Goal: Task Accomplishment & Management: Manage account settings

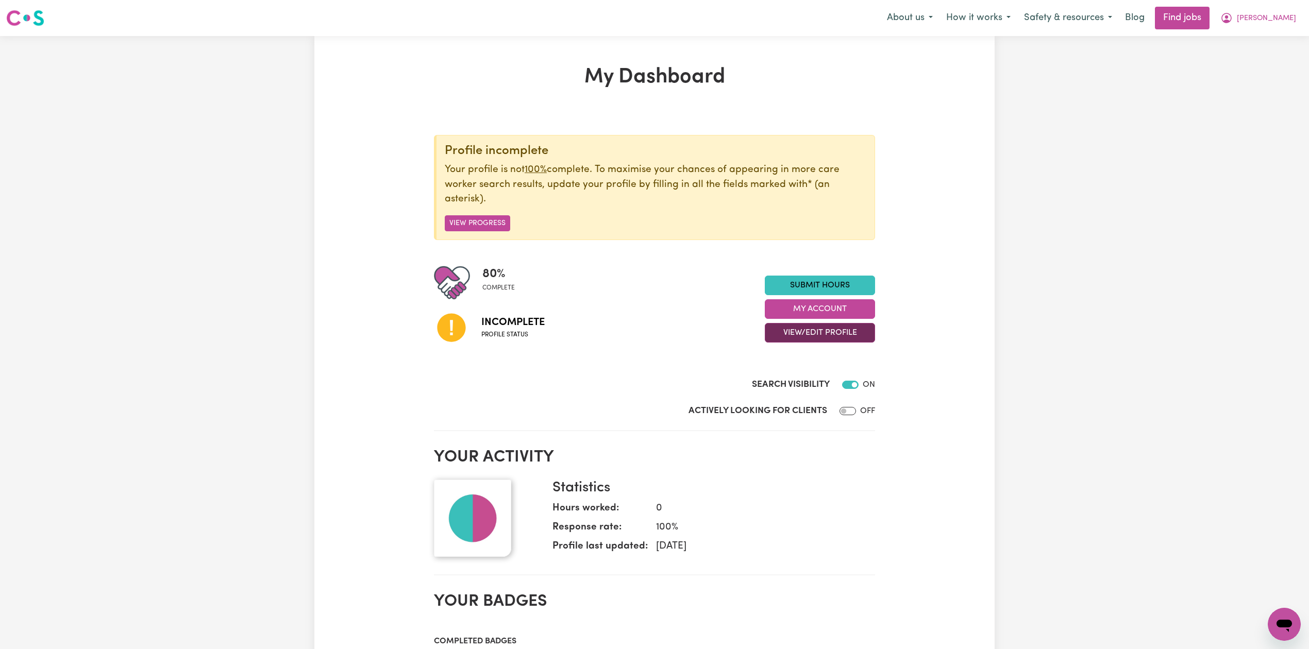
click at [815, 338] on button "View/Edit Profile" at bounding box center [820, 333] width 110 height 20
click at [798, 375] on link "Edit Profile" at bounding box center [813, 380] width 96 height 21
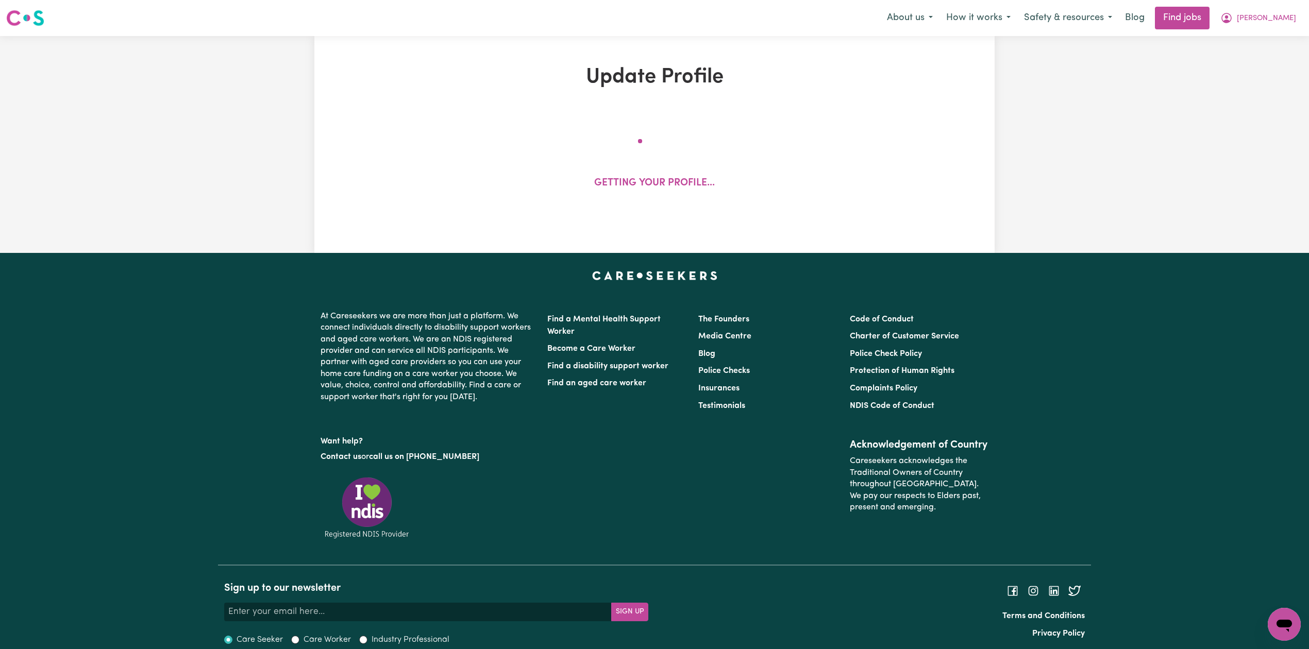
select select "[DEMOGRAPHIC_DATA]"
select select "Student Visa"
select select "Studying a healthcare related degree or qualification"
select select "40"
select select "45"
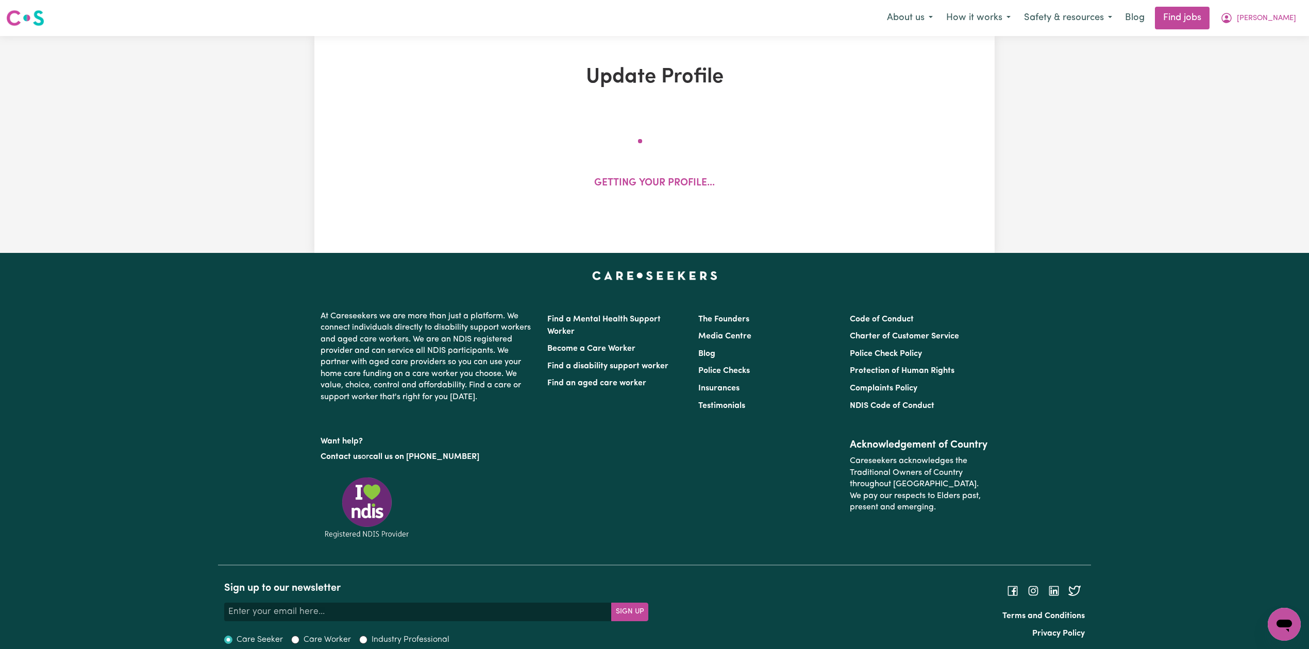
select select "55"
select select "60"
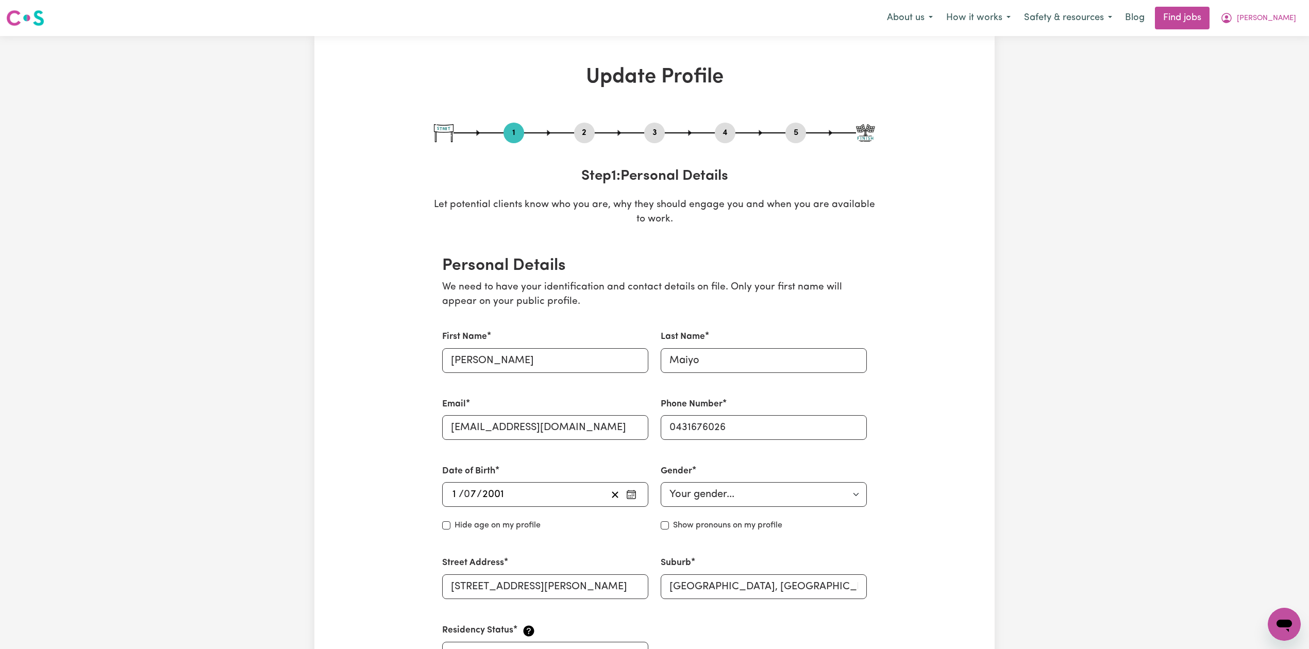
click at [584, 136] on button "2" at bounding box center [584, 132] width 21 height 13
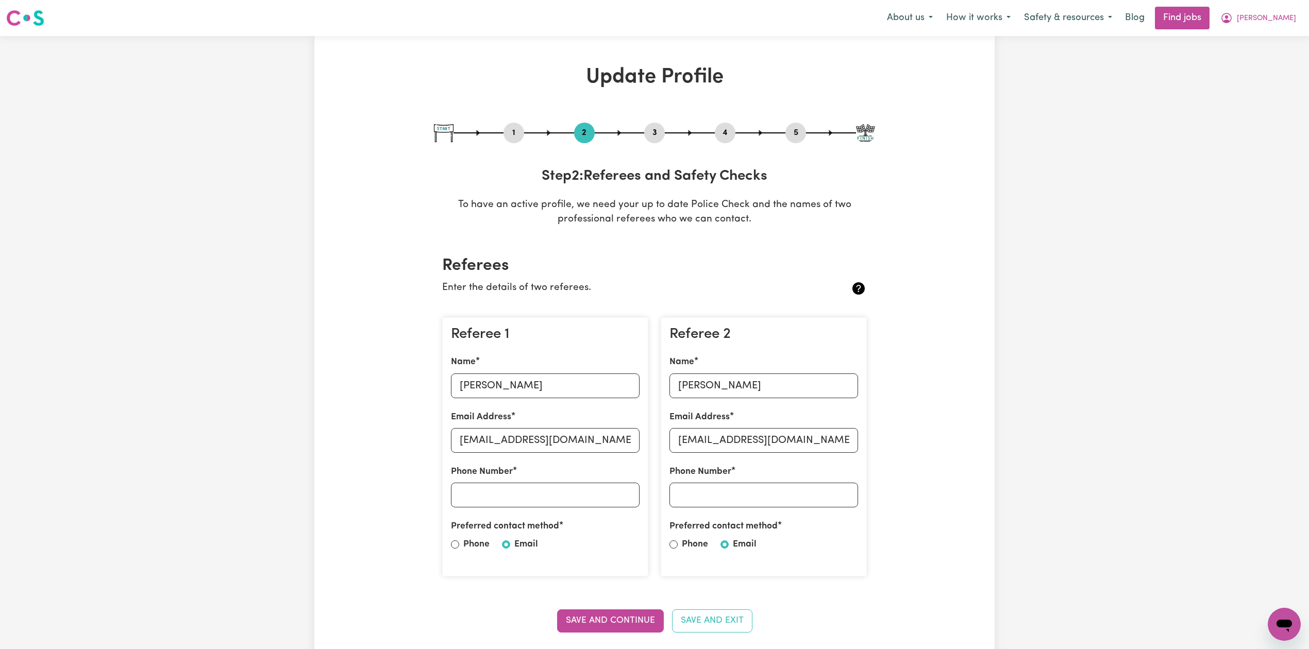
scroll to position [69, 0]
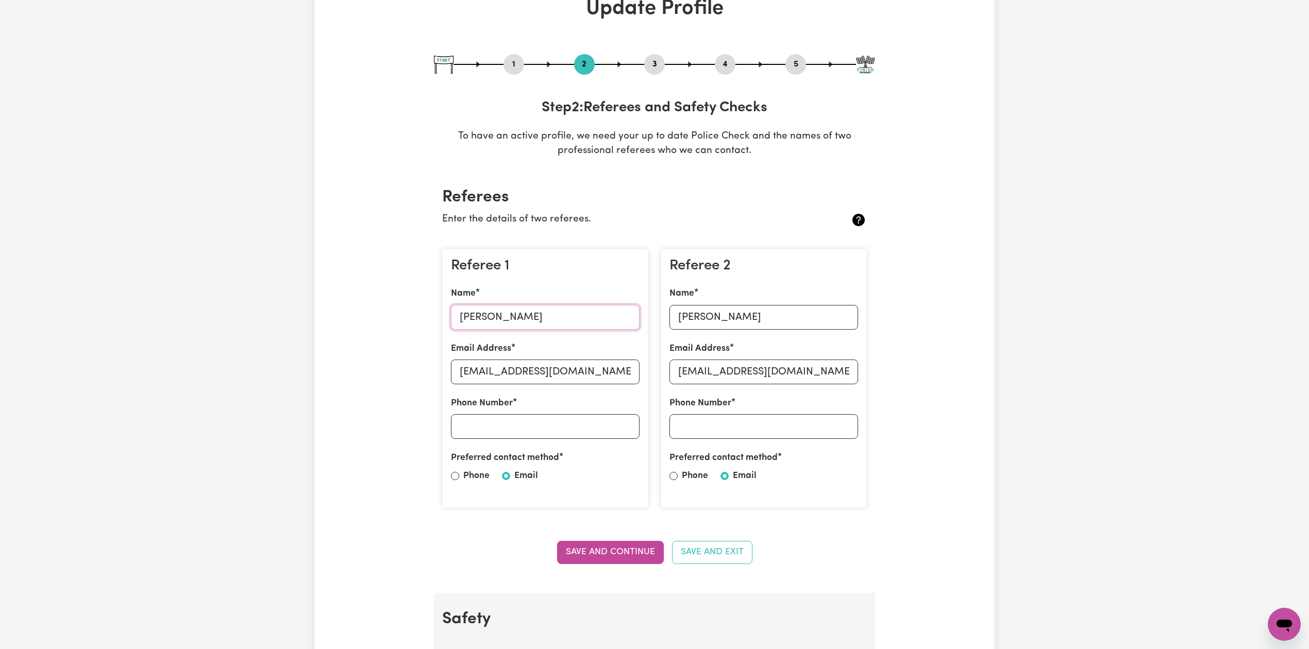
click at [507, 327] on input "[PERSON_NAME]" at bounding box center [545, 317] width 189 height 25
click at [563, 372] on input "[EMAIL_ADDRESS][DOMAIN_NAME]" at bounding box center [545, 372] width 189 height 25
click at [729, 315] on input "[PERSON_NAME]" at bounding box center [763, 317] width 189 height 25
click at [691, 373] on input "[EMAIL_ADDRESS][DOMAIN_NAME]" at bounding box center [763, 372] width 189 height 25
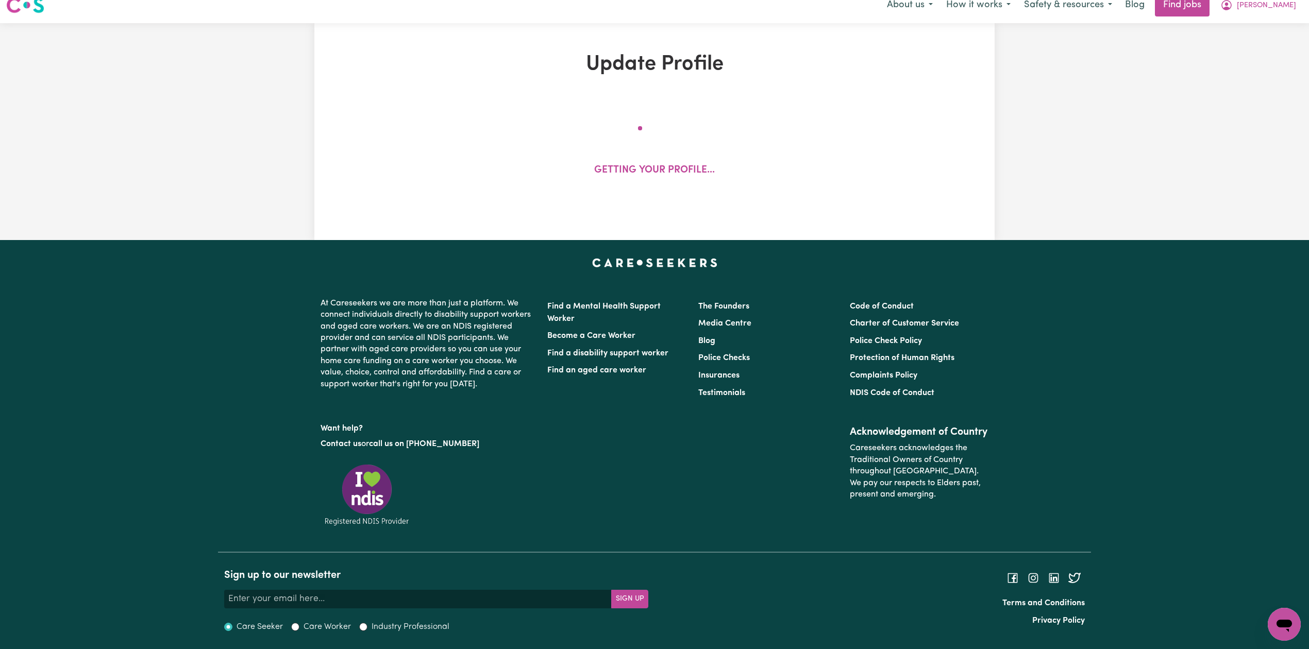
select select "[DEMOGRAPHIC_DATA]"
select select "Student Visa"
select select "Studying a healthcare related degree or qualification"
select select "40"
select select "45"
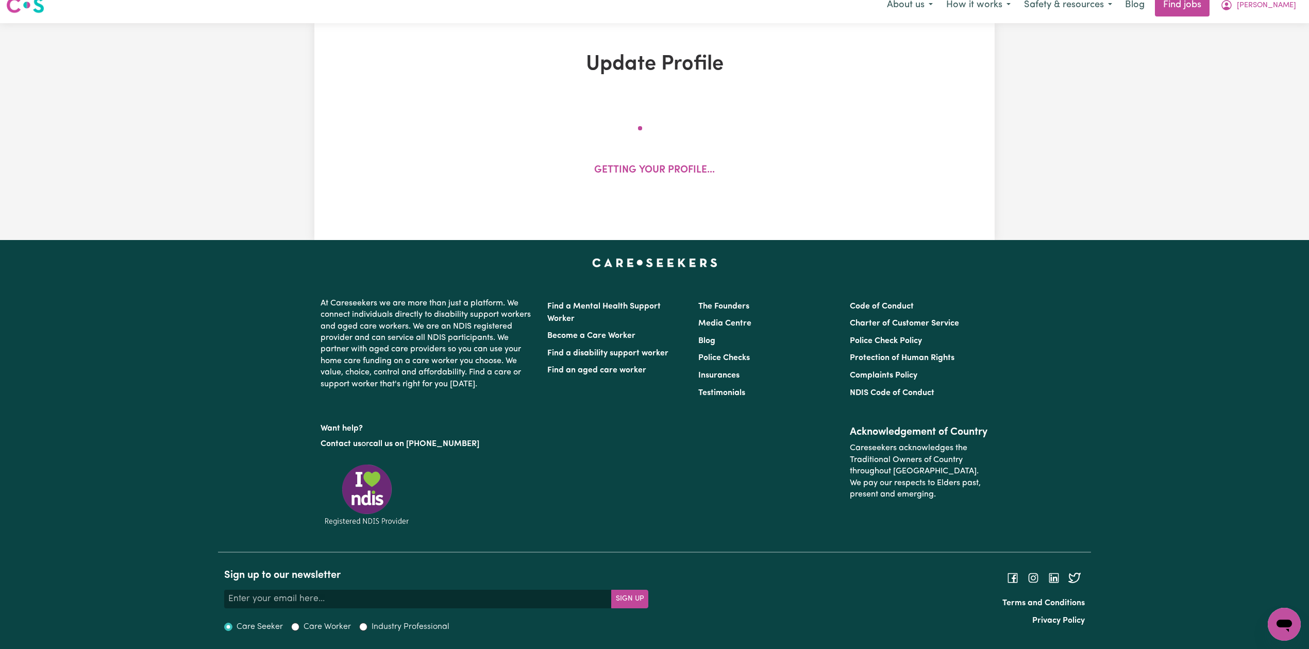
select select "55"
select select "60"
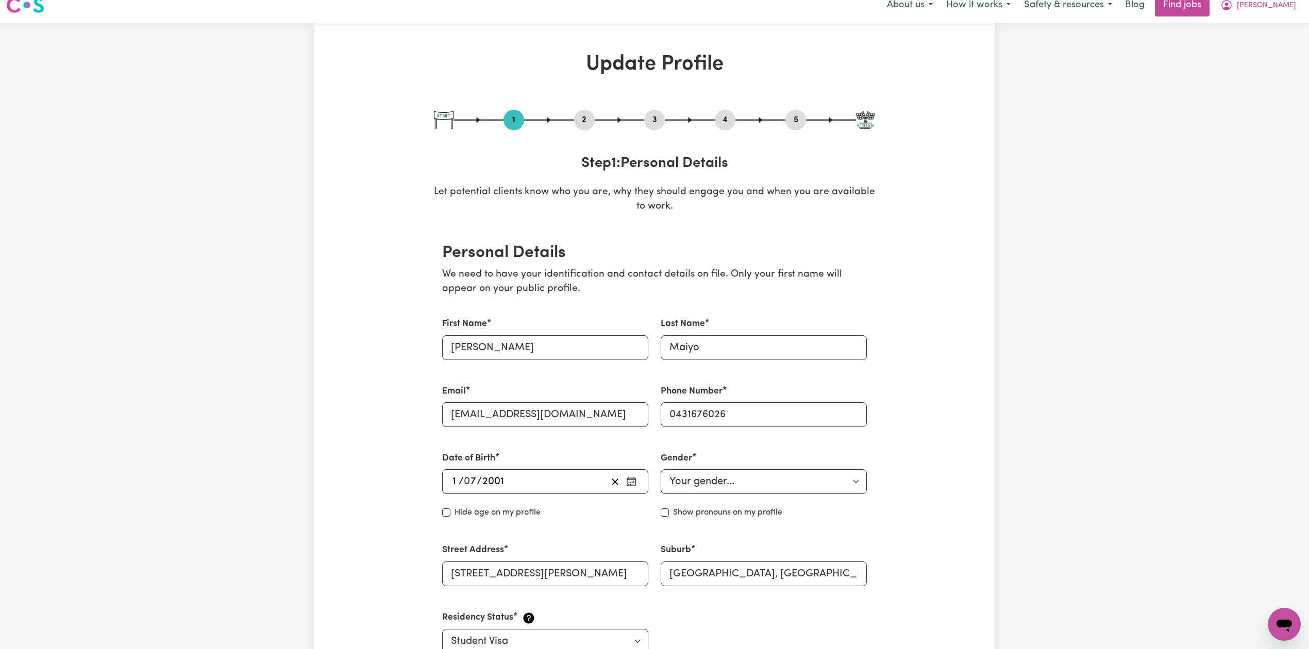
click at [729, 120] on button "4" at bounding box center [725, 119] width 21 height 13
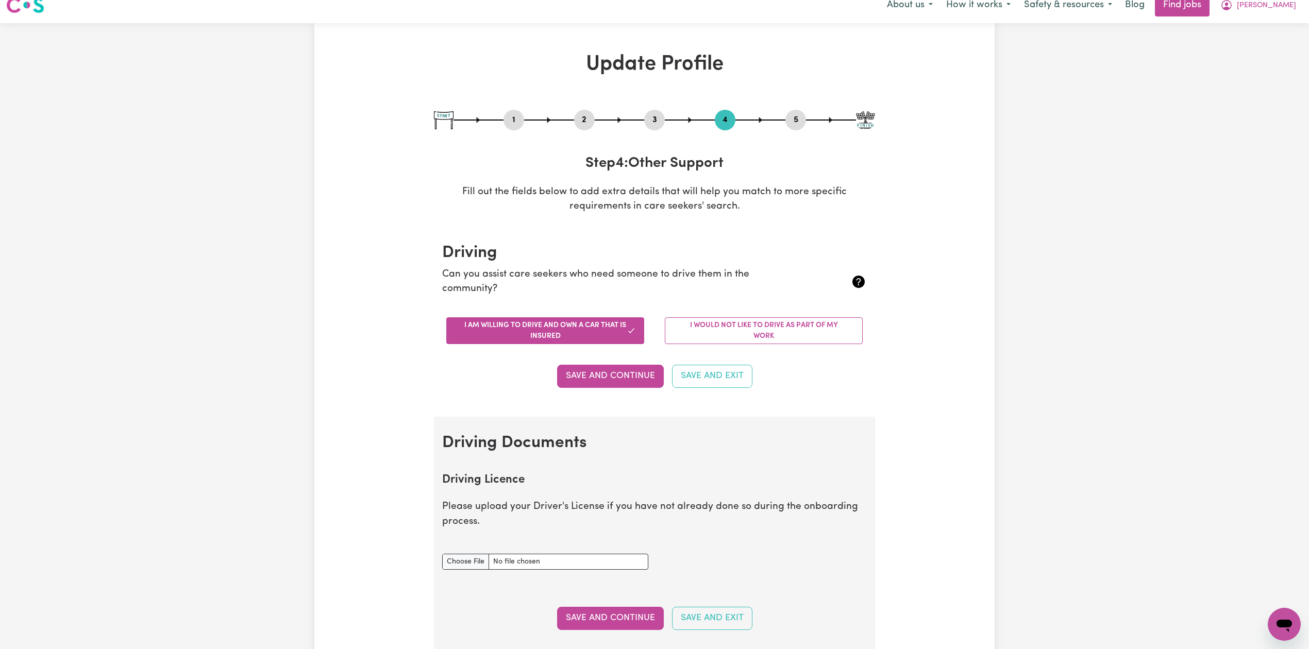
click at [805, 126] on button "5" at bounding box center [795, 119] width 21 height 13
select select "I am providing services by being employed by an organisation"
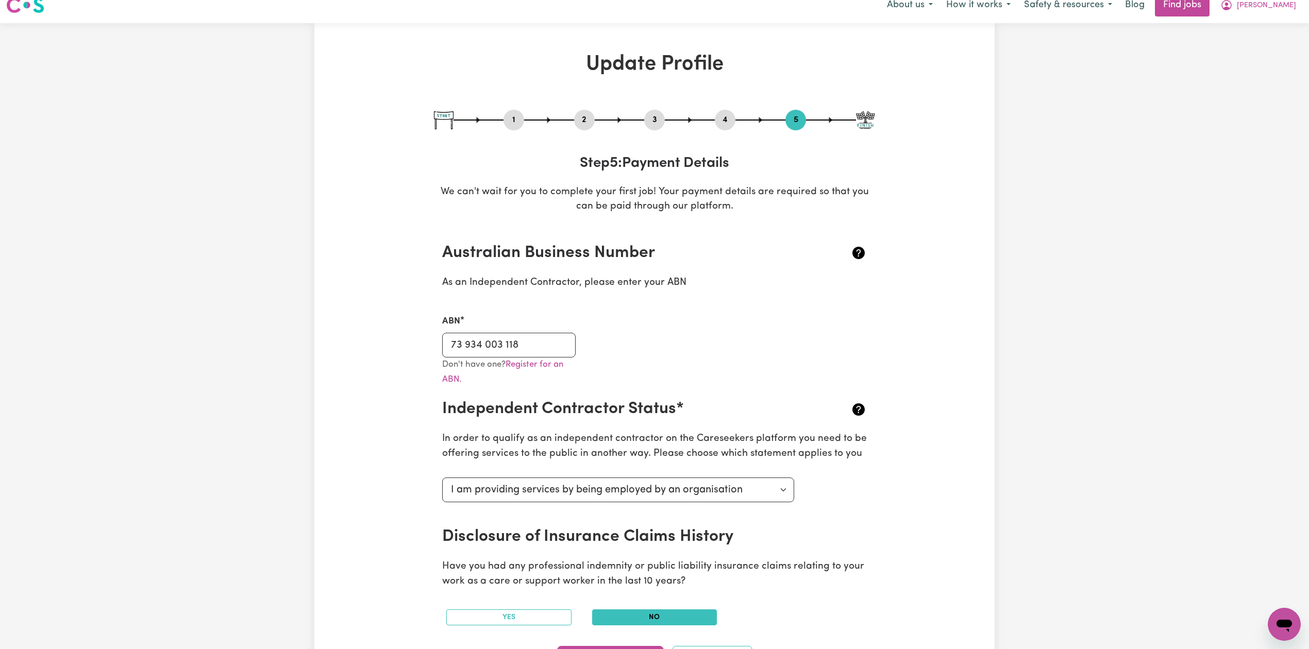
click at [797, 123] on button "5" at bounding box center [795, 119] width 21 height 13
click at [526, 344] on input "73 934 003 118" at bounding box center [508, 345] width 133 height 25
click at [585, 117] on button "2" at bounding box center [584, 119] width 21 height 13
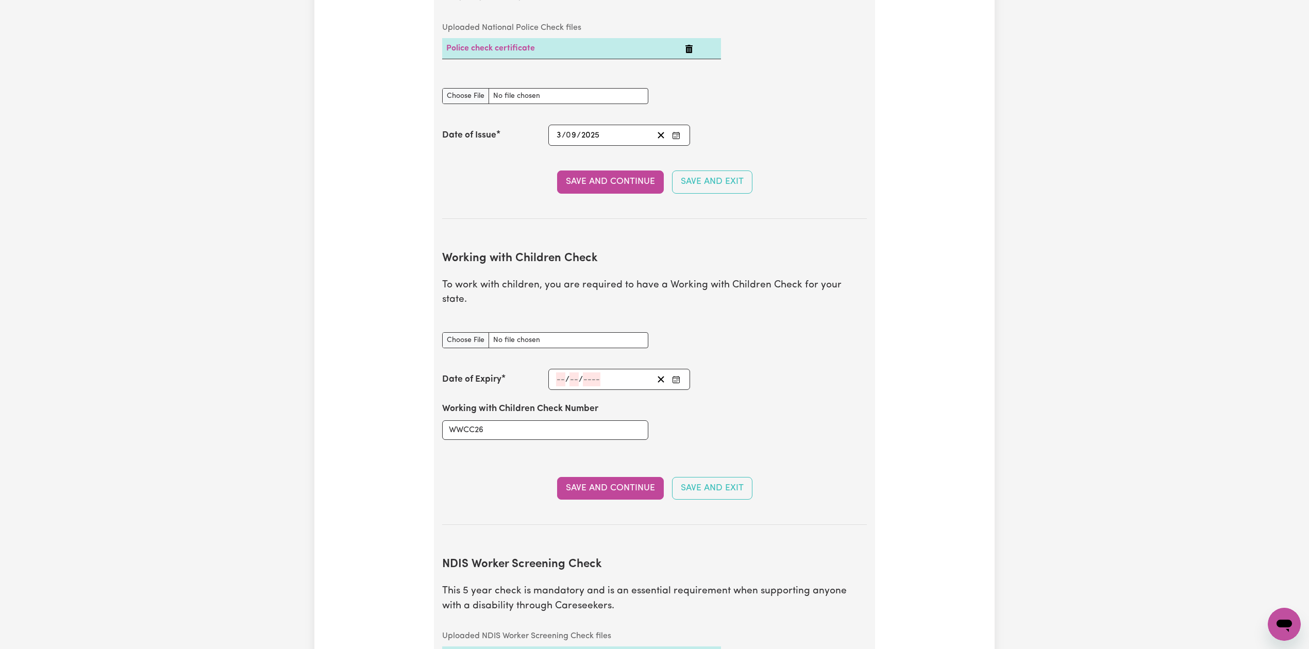
scroll to position [906, 0]
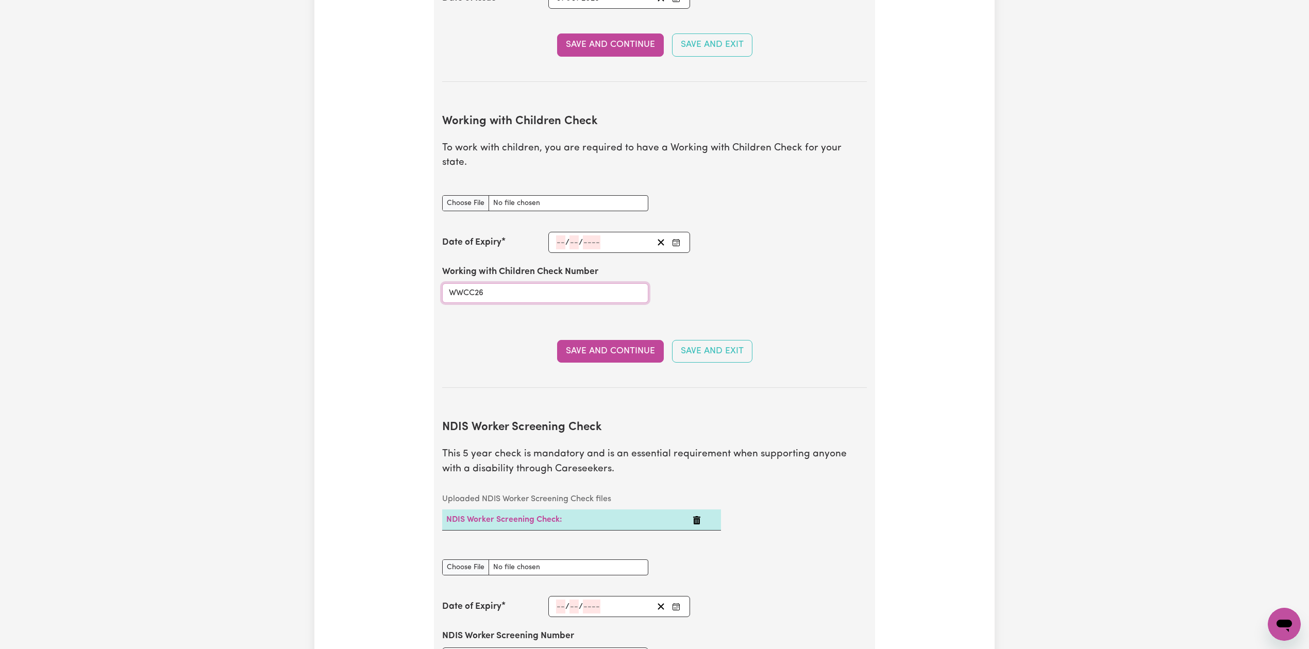
click at [527, 287] on input "WWCC26" at bounding box center [545, 293] width 206 height 20
paste input "2625304E"
type input "WWC2625304E"
click at [672, 239] on icon "Enter the Date of Expiry of your Working with Children Check" at bounding box center [676, 243] width 8 height 8
click at [635, 99] on span "[DATE]" at bounding box center [639, 103] width 26 height 9
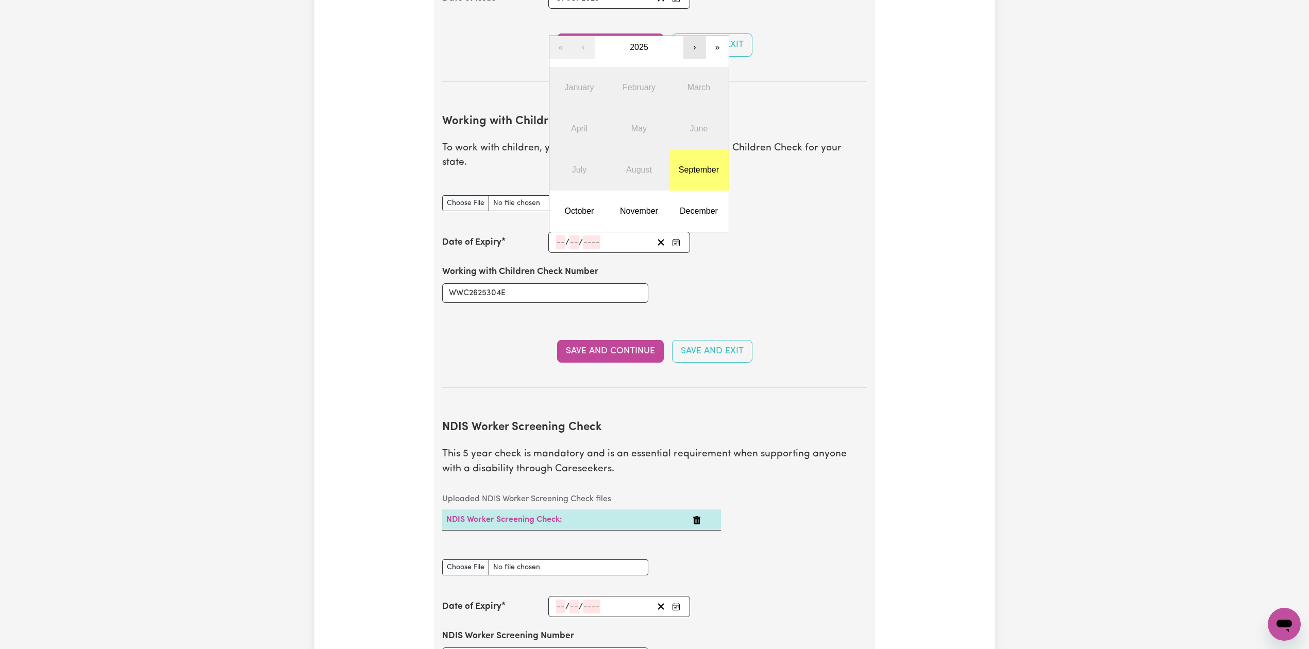
click at [688, 40] on button "›" at bounding box center [694, 47] width 23 height 23
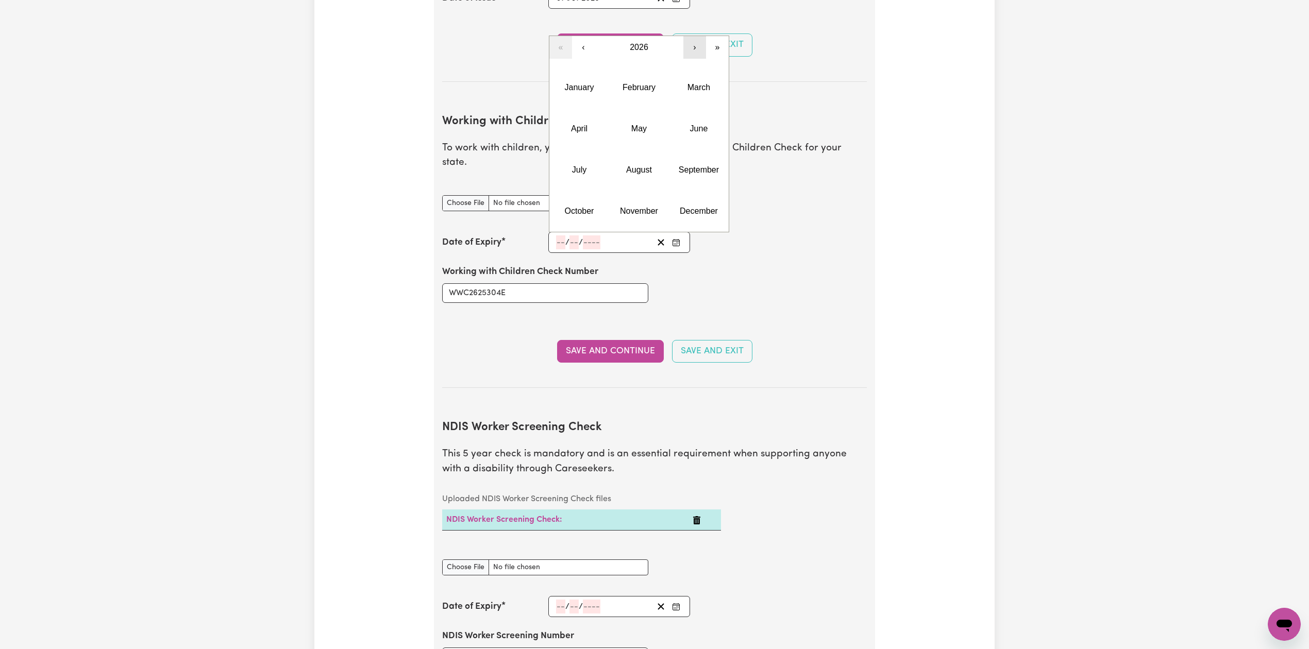
click at [688, 40] on button "›" at bounding box center [694, 47] width 23 height 23
click at [588, 36] on button "‹" at bounding box center [583, 47] width 23 height 23
click at [680, 72] on button "March" at bounding box center [699, 87] width 60 height 41
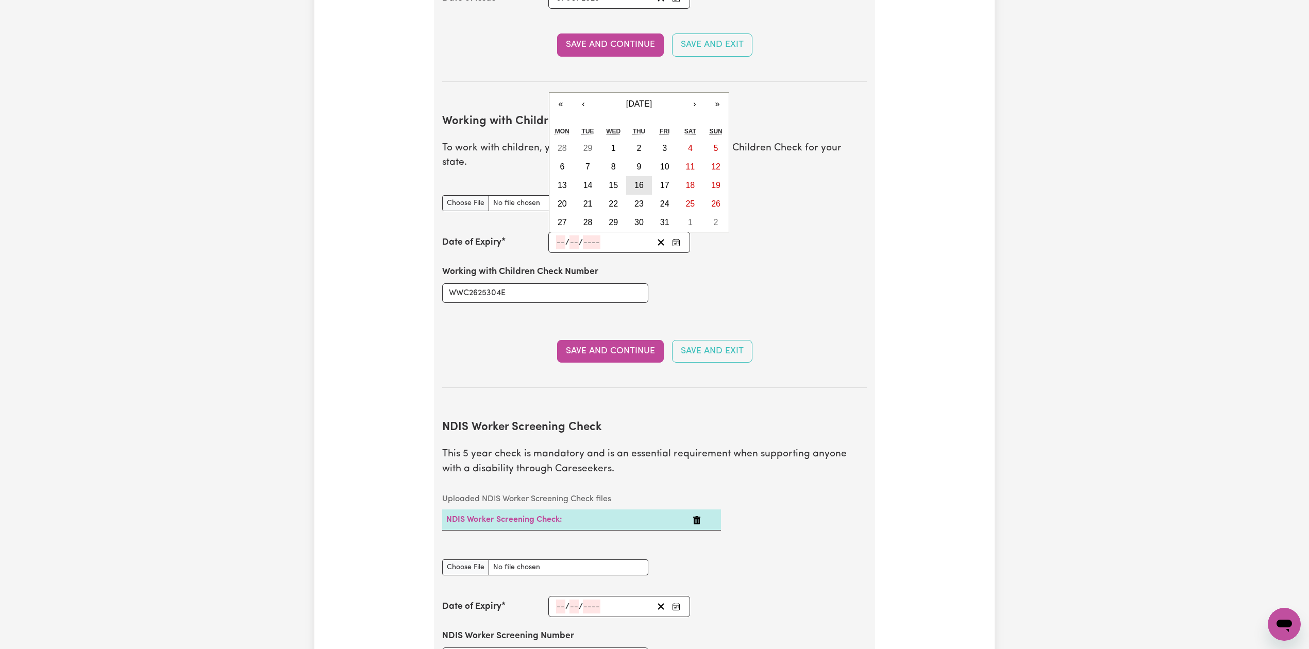
click at [637, 181] on abbr "16" at bounding box center [638, 185] width 9 height 9
type input "[DATE]"
type input "16"
type input "3"
type input "2028"
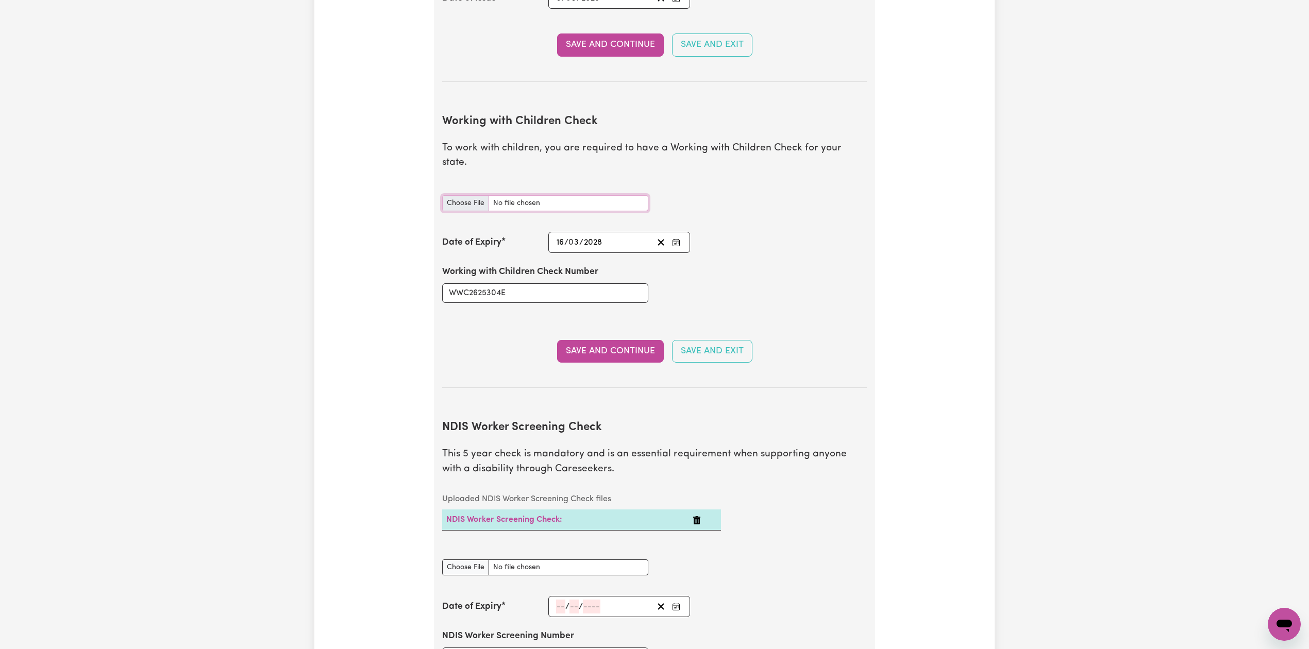
click at [444, 195] on input "Working with Children Check document" at bounding box center [545, 203] width 206 height 16
type input "C:\fakepath\[PERSON_NAME] WWC2625304E - 16032028.PNG"
click at [590, 340] on button "Save and Continue" at bounding box center [610, 351] width 107 height 23
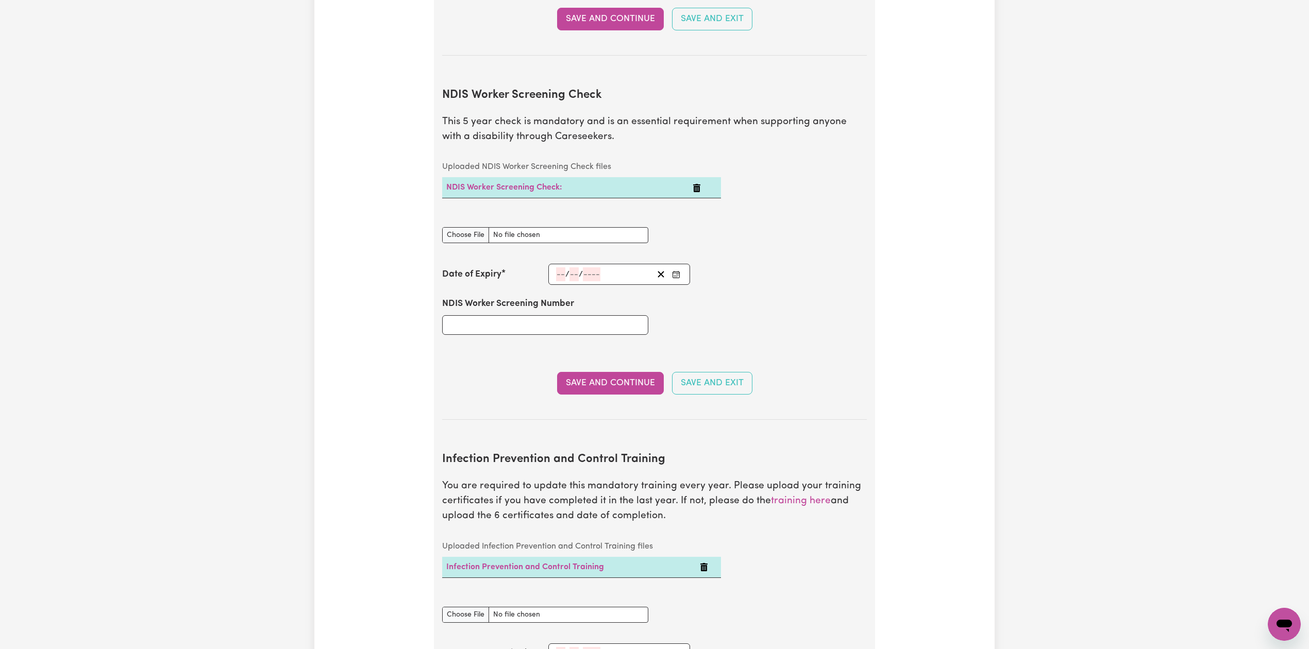
scroll to position [1301, 0]
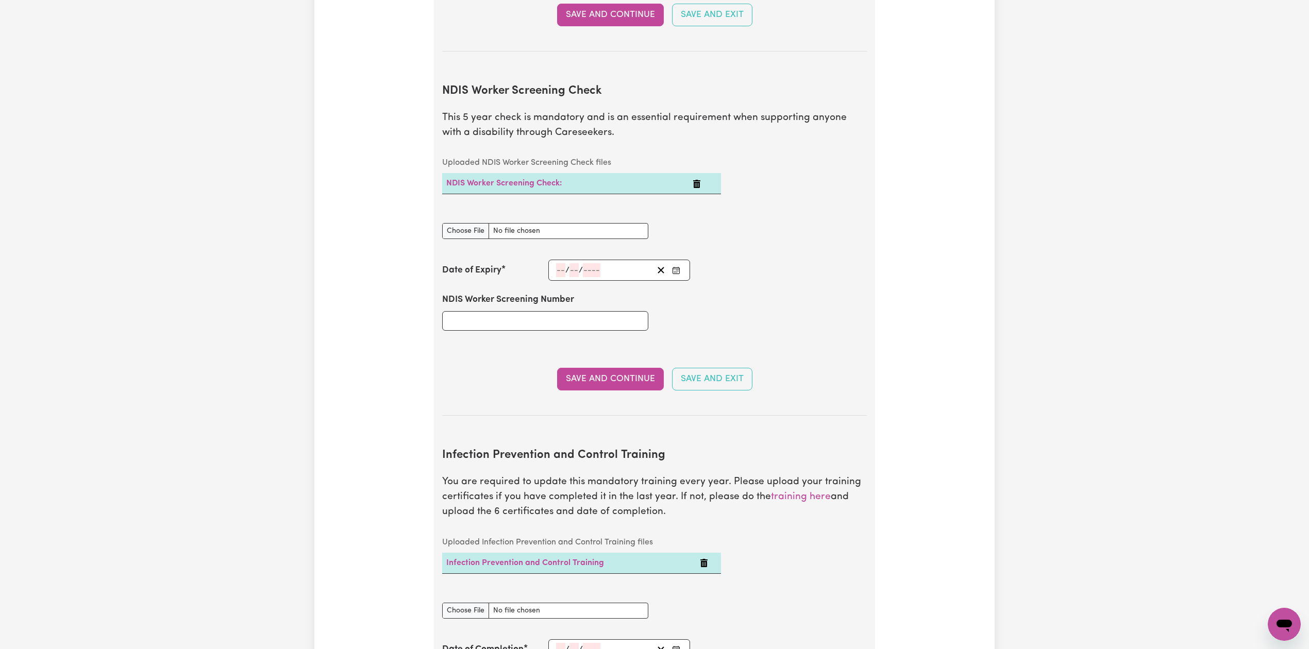
drag, startPoint x: 486, startPoint y: 295, endPoint x: 489, endPoint y: 300, distance: 5.3
click at [489, 299] on div "NDIS Worker Screening Number" at bounding box center [545, 311] width 206 height 37
click at [489, 311] on input "NDIS Worker Screening Number" at bounding box center [545, 321] width 206 height 20
paste input "60993487"
type input "60993487"
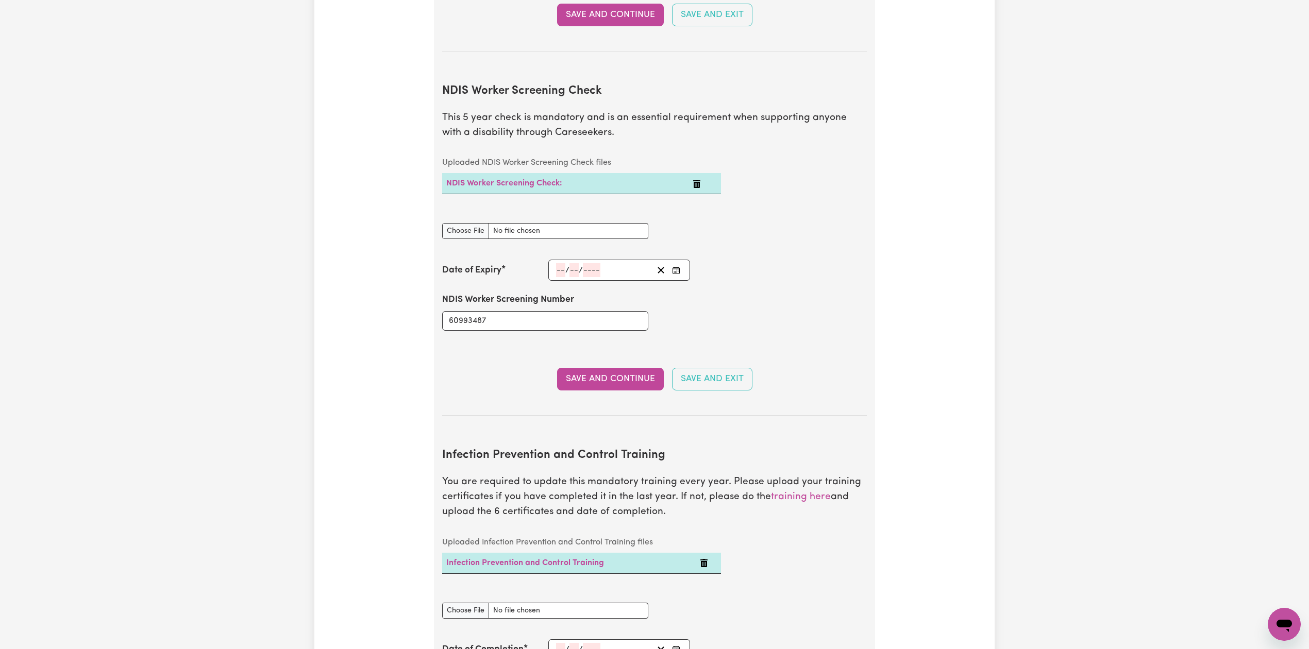
click at [677, 269] on icon "Enter the Date of Expiry of your NDIS Worker Screening Check" at bounding box center [675, 269] width 7 height 0
click at [652, 127] on span "[DATE]" at bounding box center [639, 131] width 26 height 9
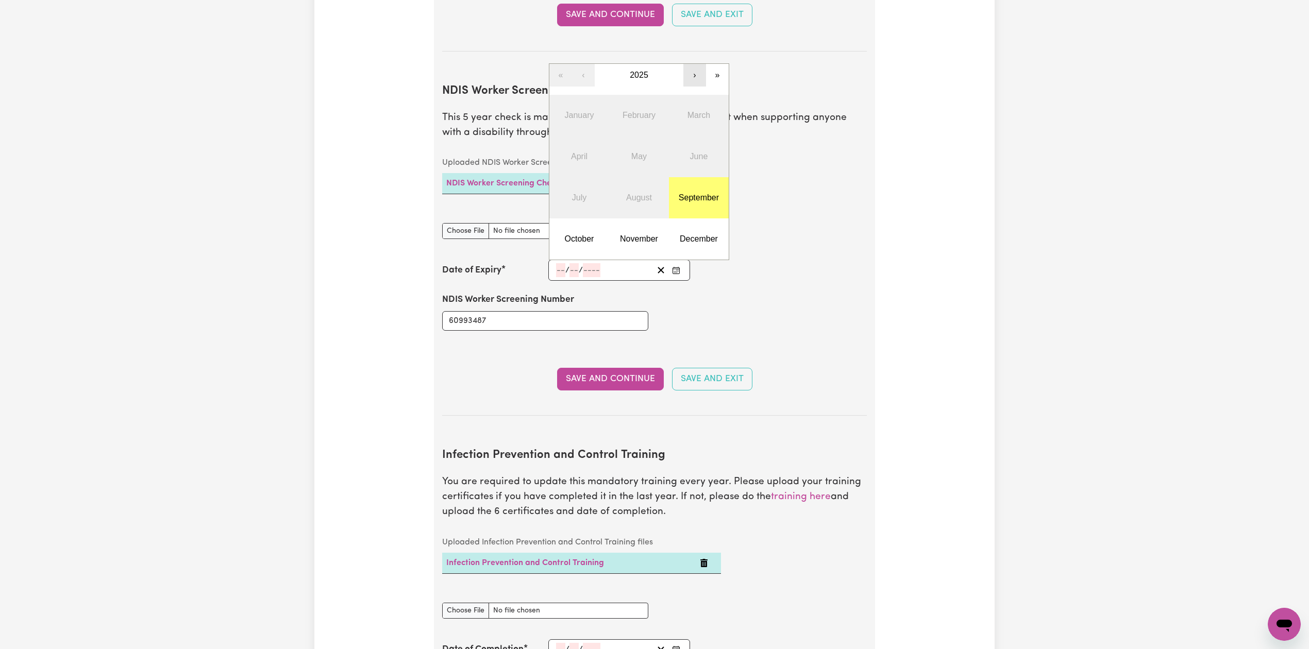
click at [696, 69] on button "›" at bounding box center [694, 75] width 23 height 23
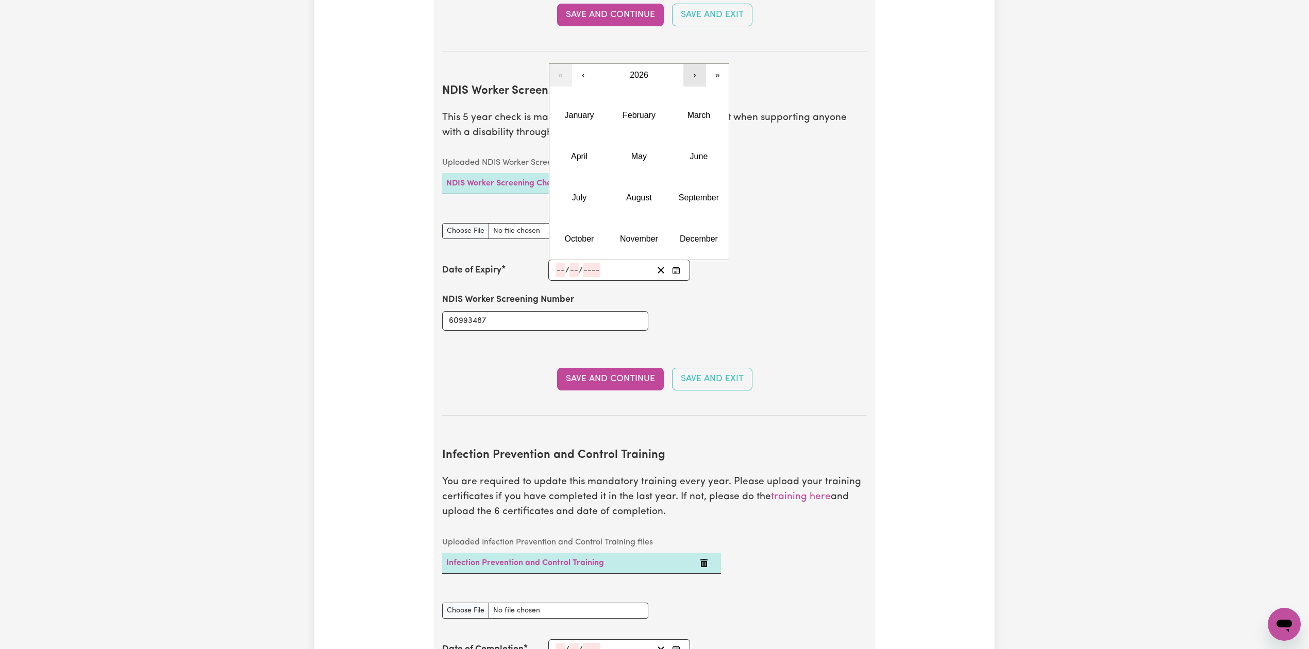
click at [696, 69] on button "›" at bounding box center [694, 75] width 23 height 23
click at [588, 64] on button "‹" at bounding box center [583, 75] width 23 height 23
click at [693, 99] on button "March" at bounding box center [699, 115] width 60 height 41
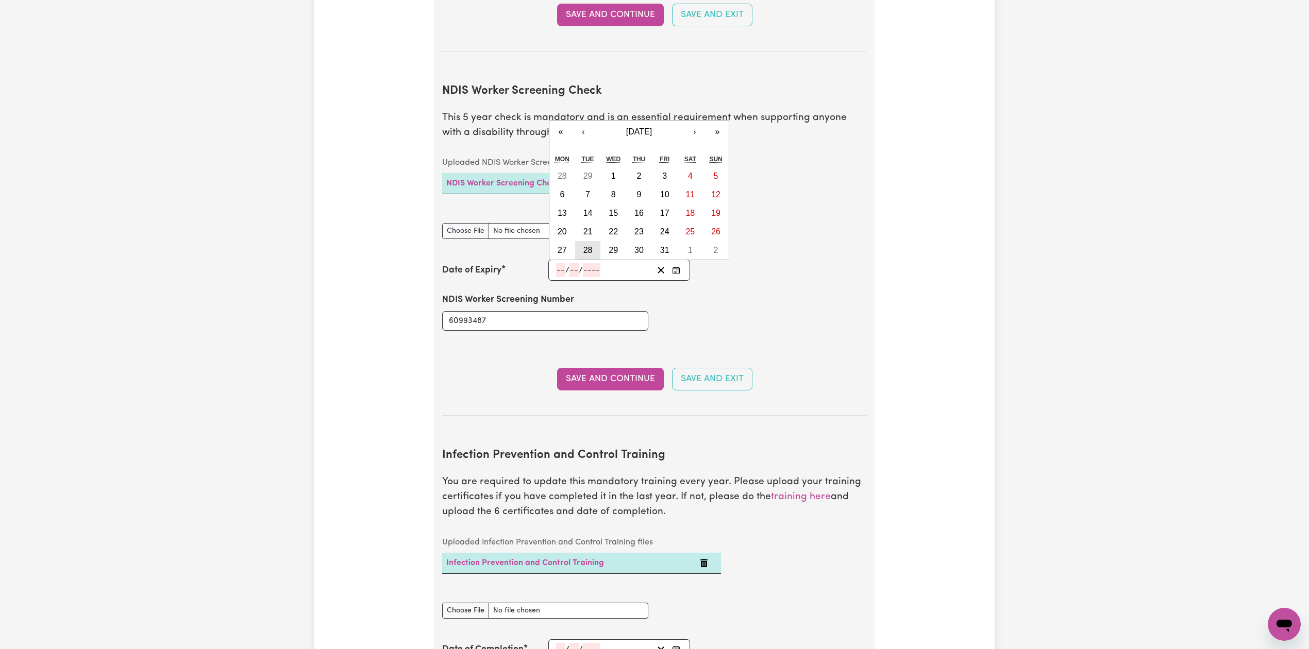
click at [594, 241] on button "28" at bounding box center [588, 250] width 26 height 19
type input "[DATE]"
type input "28"
type input "3"
type input "2028"
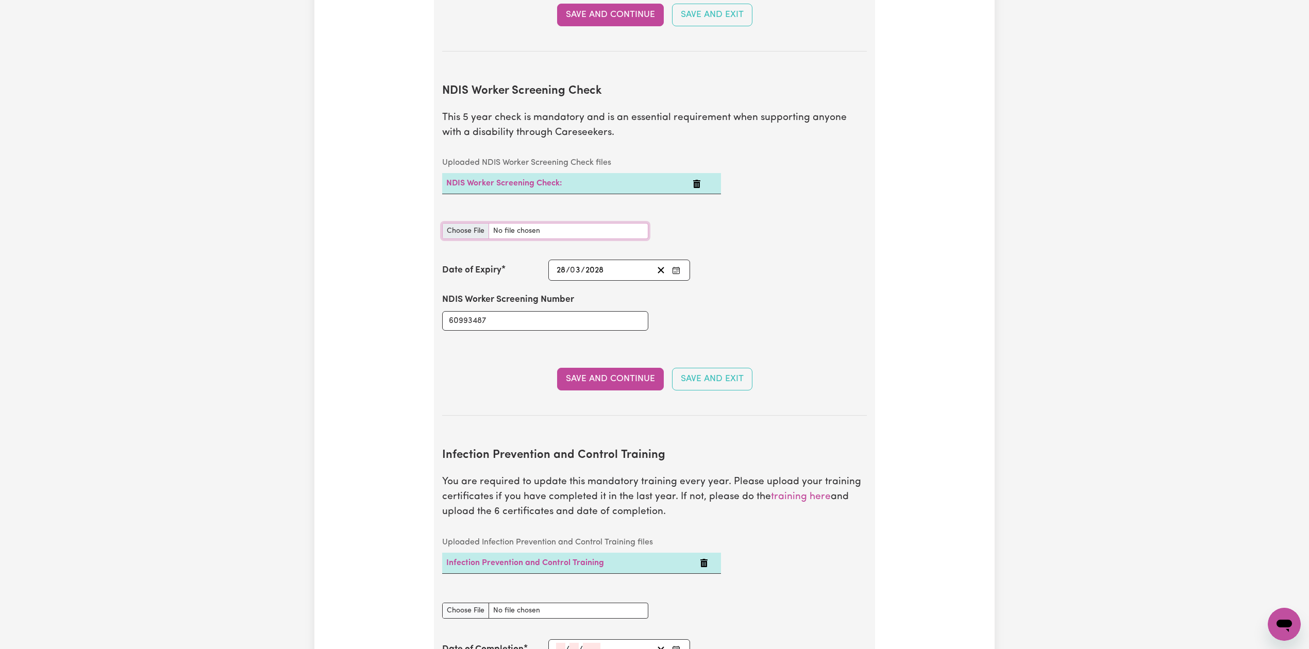
click at [442, 223] on input "NDIS Worker Screening Check document" at bounding box center [545, 231] width 206 height 16
type input "C:\fakepath\[PERSON_NAME] 60993487.pdf"
click at [584, 369] on button "Save and Continue" at bounding box center [610, 379] width 107 height 23
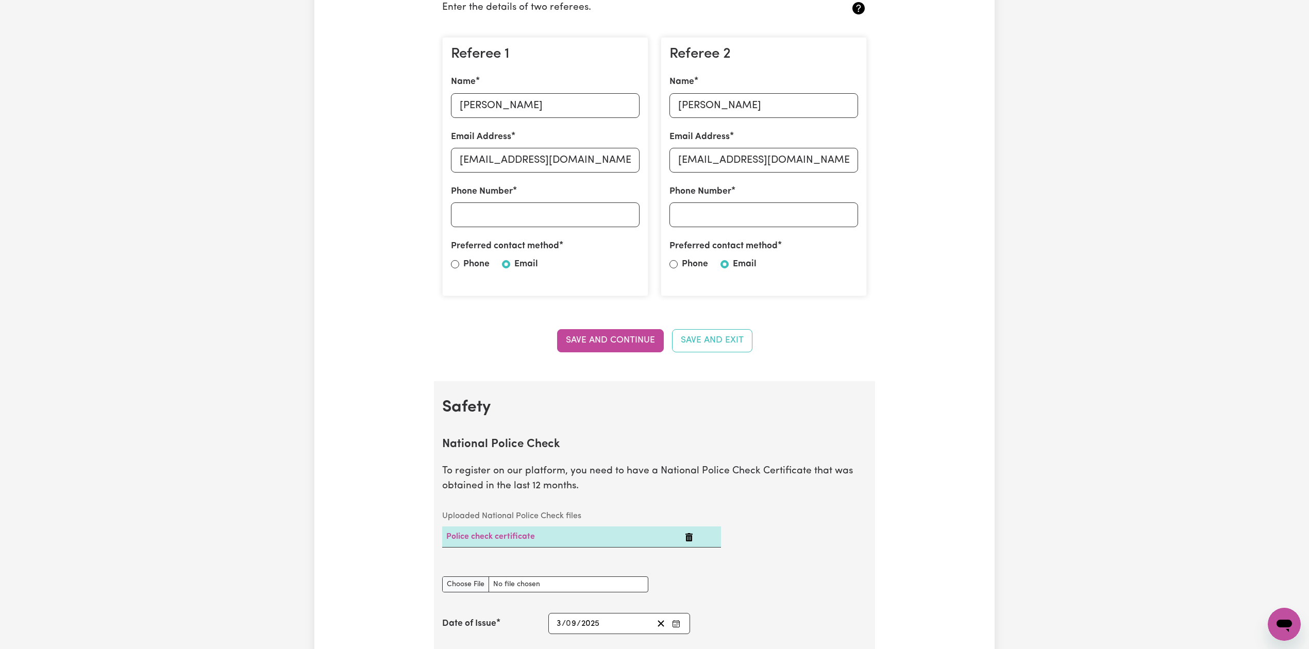
scroll to position [0, 0]
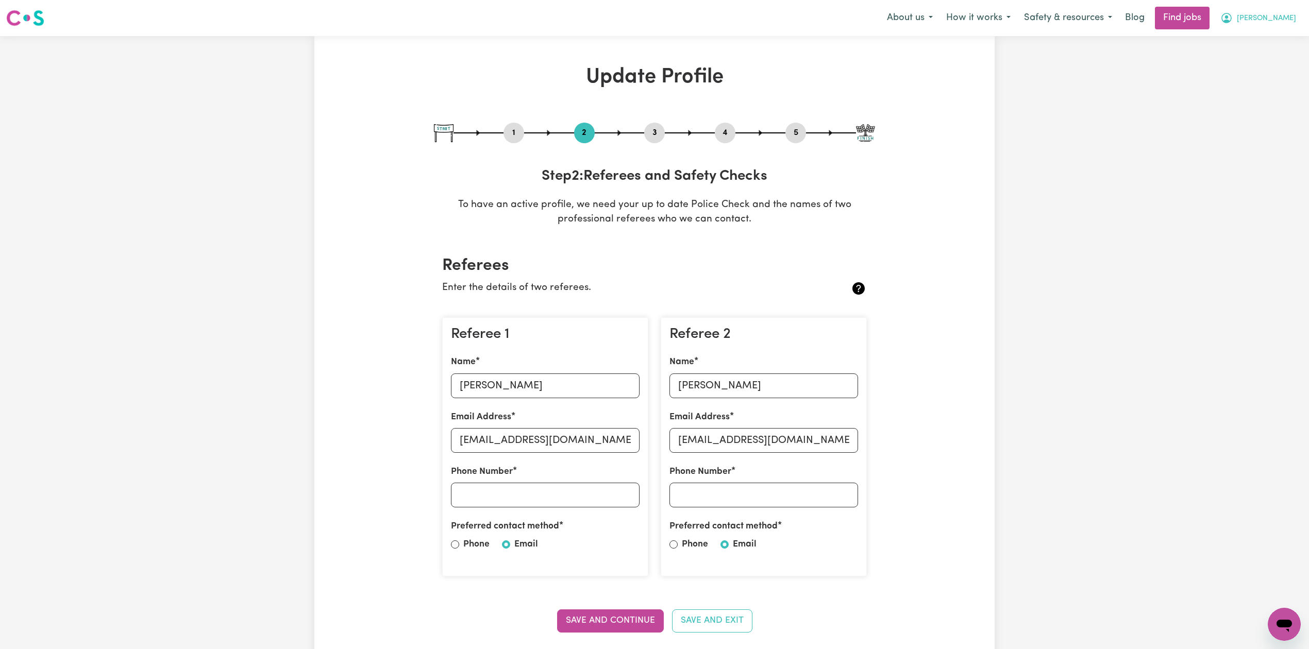
click at [1277, 19] on span "[PERSON_NAME]" at bounding box center [1266, 18] width 59 height 11
click at [1260, 54] on link "My Dashboard" at bounding box center [1261, 59] width 81 height 20
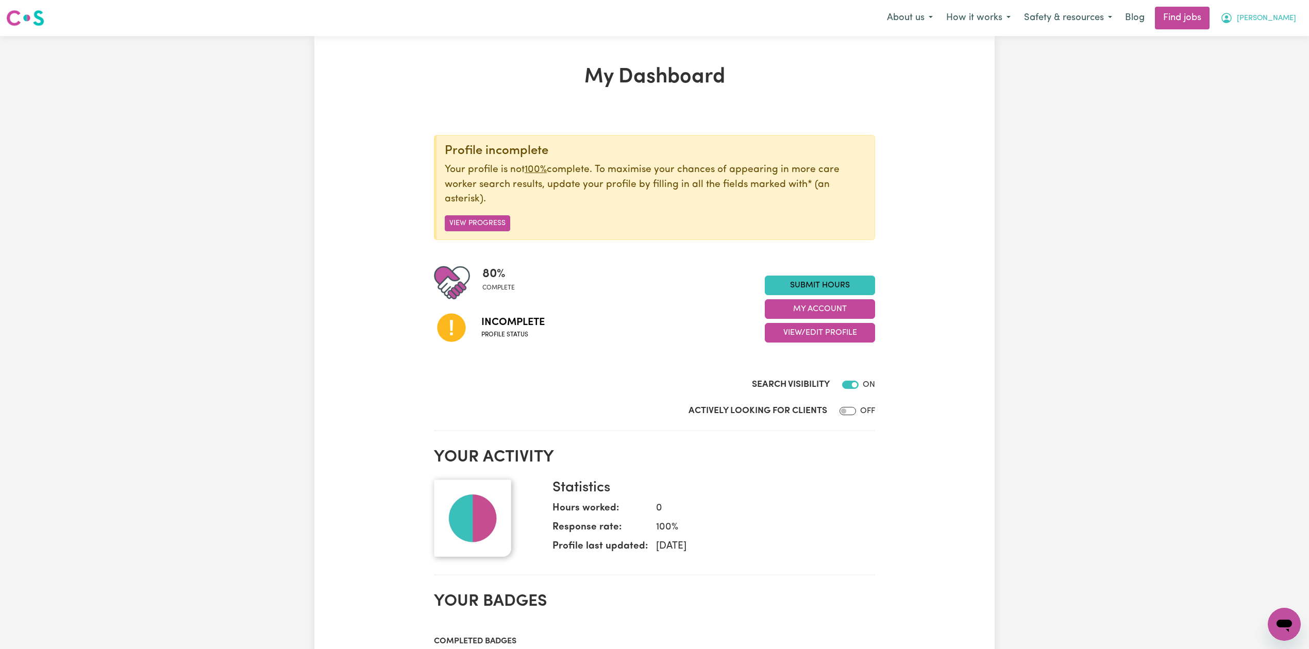
click at [1270, 19] on button "[PERSON_NAME]" at bounding box center [1258, 18] width 89 height 22
click at [1260, 71] on link "Logout" at bounding box center [1261, 79] width 81 height 20
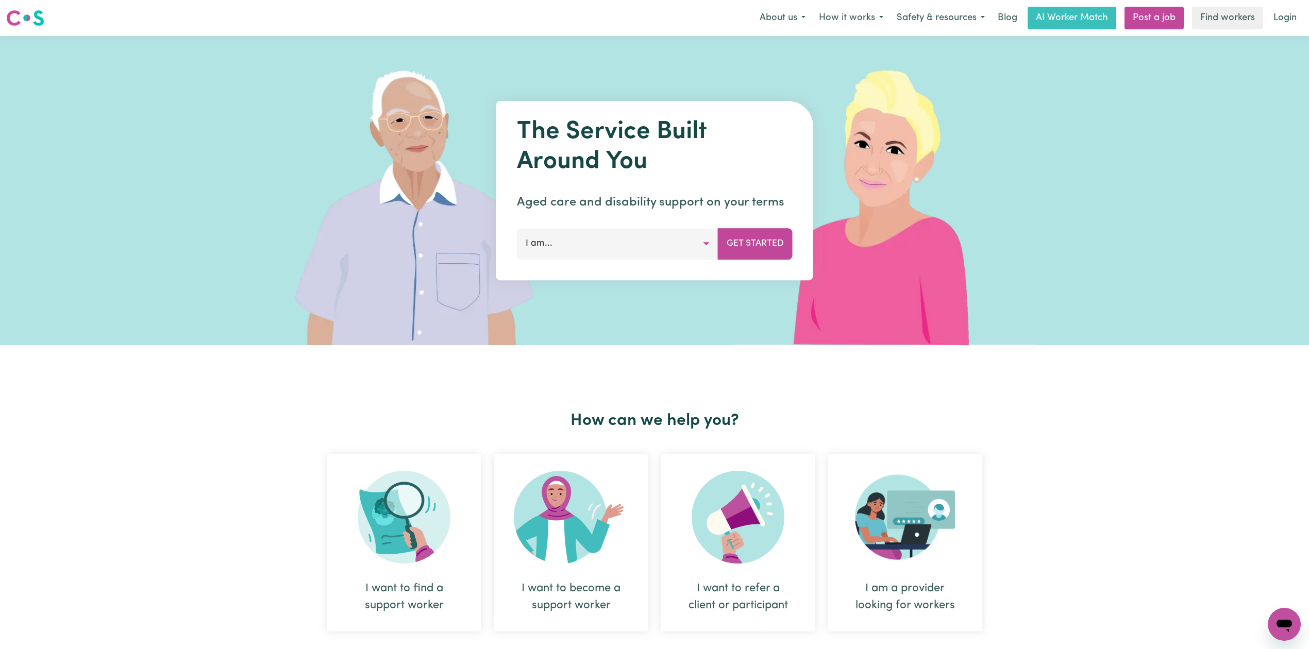
click at [1281, 25] on link "Login" at bounding box center [1285, 18] width 36 height 23
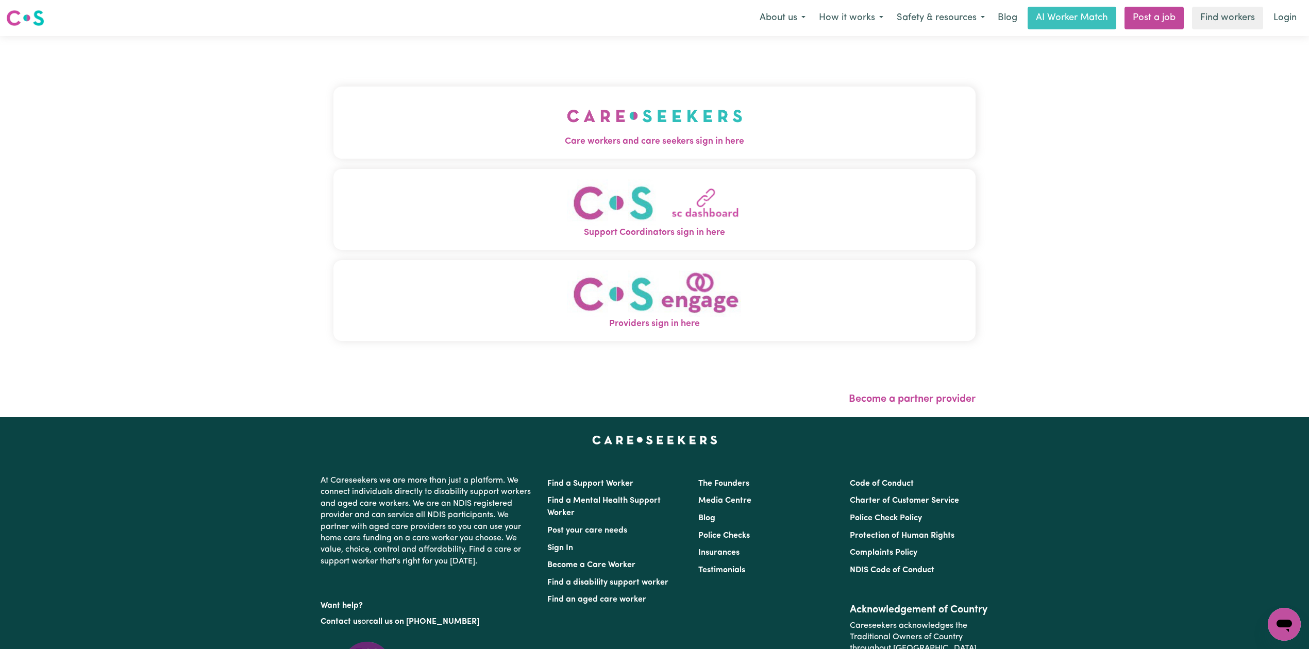
click at [672, 145] on span "Care workers and care seekers sign in here" at bounding box center [654, 141] width 642 height 13
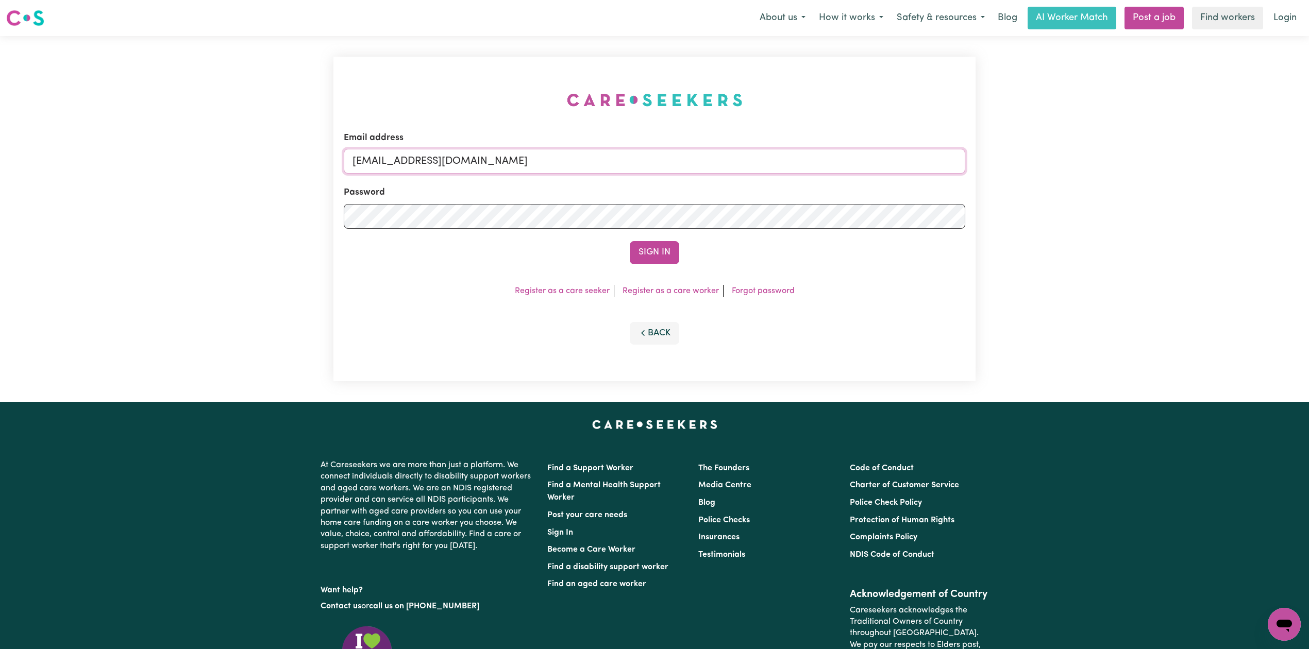
click at [493, 163] on input "[EMAIL_ADDRESS][DOMAIN_NAME]" at bounding box center [654, 161] width 621 height 25
drag, startPoint x: 407, startPoint y: 154, endPoint x: 666, endPoint y: 178, distance: 260.8
click at [666, 178] on form "Email address Superuser~[EMAIL_ADDRESS][DOMAIN_NAME] Password Sign In" at bounding box center [654, 197] width 621 height 133
type input "Superuser~[EMAIL_ADDRESS][DOMAIN_NAME]"
click at [642, 245] on button "Sign In" at bounding box center [654, 252] width 49 height 23
